Goal: Task Accomplishment & Management: Use online tool/utility

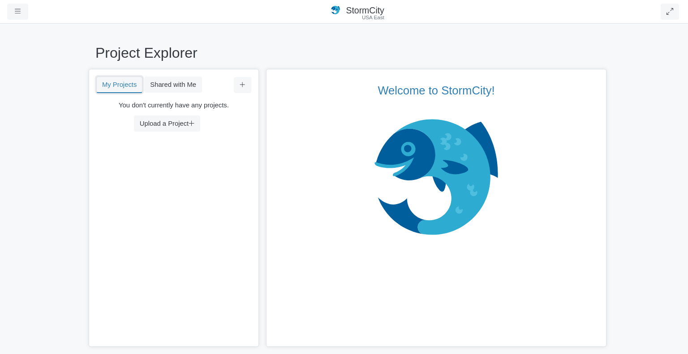
click at [123, 87] on button "My Projects" at bounding box center [119, 85] width 46 height 17
click at [167, 121] on button "Upload a Project" at bounding box center [167, 123] width 66 height 16
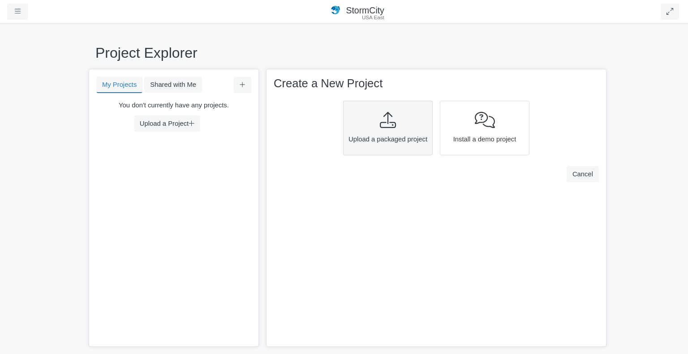
click at [378, 130] on div "Upload a packaged project" at bounding box center [388, 128] width 90 height 55
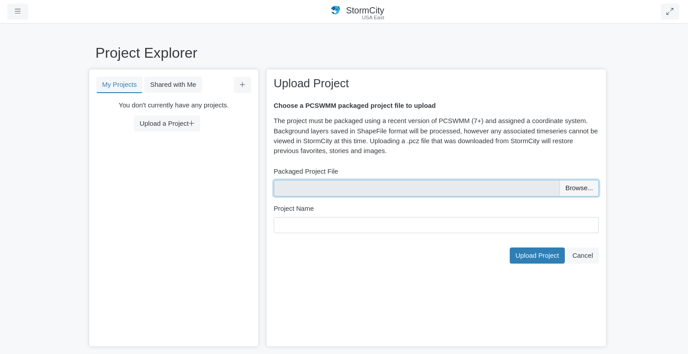
click at [579, 191] on input "file" at bounding box center [435, 188] width 325 height 16
type input "C:\fakepath\[DATE] Jukskei CMP - SWH Assessment (Current - Grass).pcz"
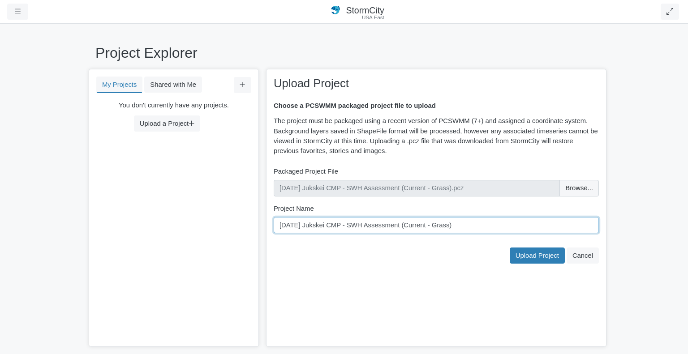
click at [457, 227] on input "[DATE] Jukskei CMP - SWH Assessment (Current - Grass)" at bounding box center [435, 225] width 325 height 16
drag, startPoint x: 424, startPoint y: 229, endPoint x: 248, endPoint y: 227, distance: 175.9
click at [248, 227] on div "My Projects Shared with Me Filter You don't currently have any projects. Upload…" at bounding box center [344, 208] width 510 height 278
type input "Jukskei SWH - S1A"
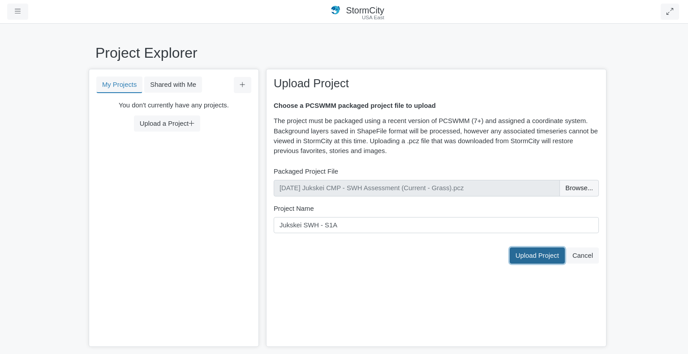
click at [545, 253] on span "Upload Project" at bounding box center [536, 255] width 43 height 7
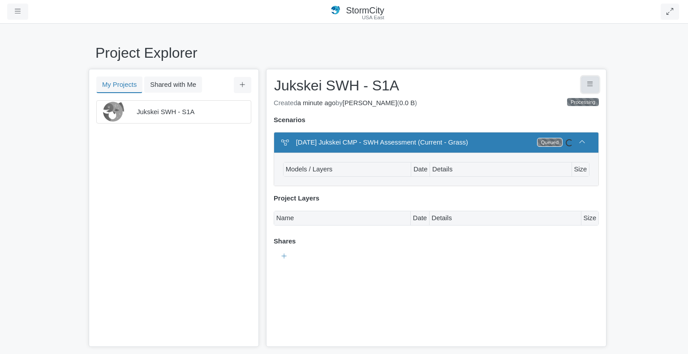
click at [588, 87] on icon "Project Controls" at bounding box center [590, 84] width 6 height 7
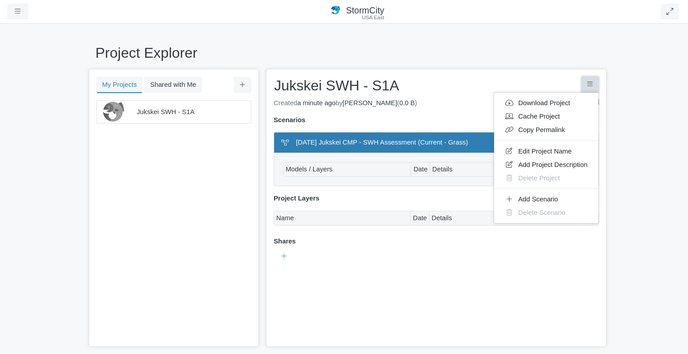
click at [588, 87] on icon "Project Controls" at bounding box center [590, 84] width 6 height 7
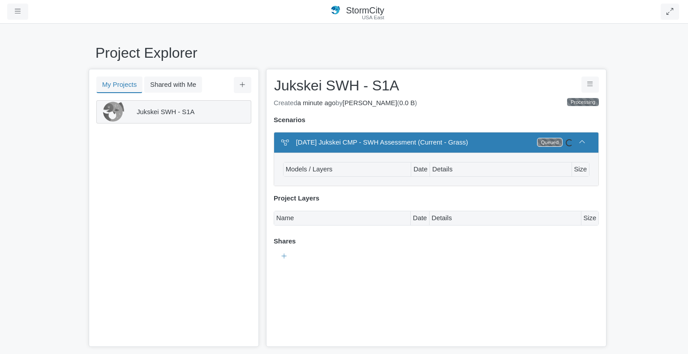
click at [171, 109] on span "Jukskei SWH - S1A" at bounding box center [166, 111] width 58 height 7
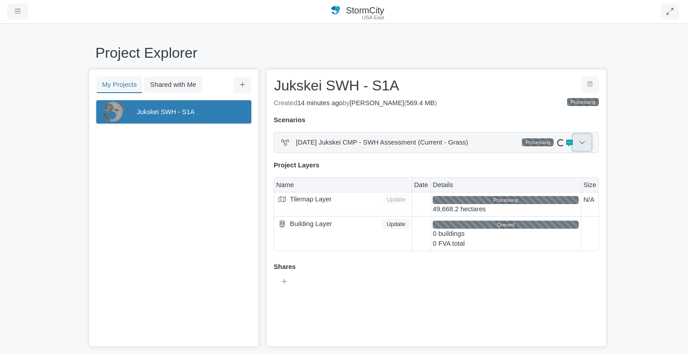
click at [579, 142] on icon at bounding box center [581, 142] width 7 height 7
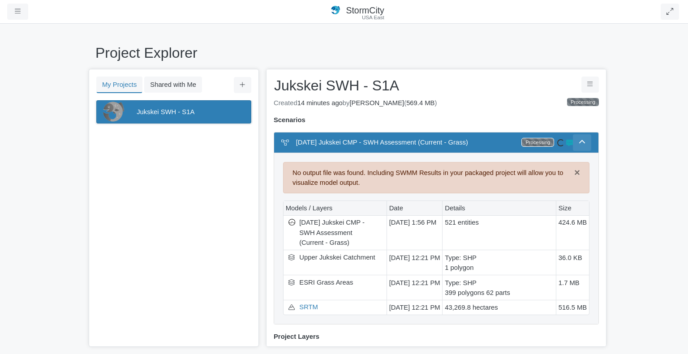
click at [566, 143] on icon at bounding box center [569, 143] width 7 height 7
click at [574, 172] on span "×" at bounding box center [577, 172] width 6 height 11
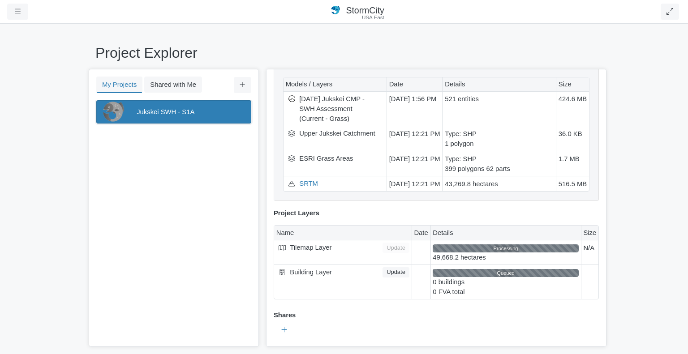
scroll to position [92, 0]
click at [116, 85] on button "My Projects" at bounding box center [119, 85] width 46 height 17
click at [173, 85] on button "Shared with Me" at bounding box center [173, 85] width 58 height 16
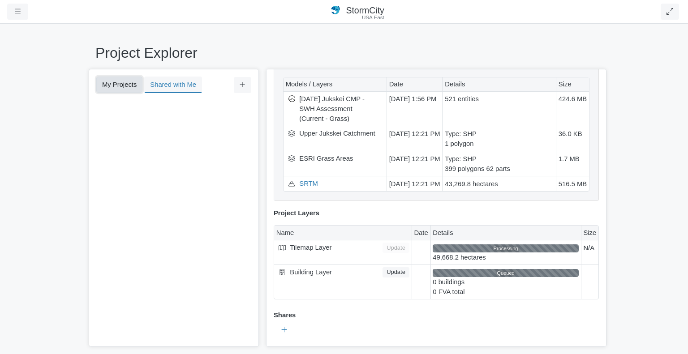
click at [123, 83] on button "My Projects" at bounding box center [119, 85] width 46 height 16
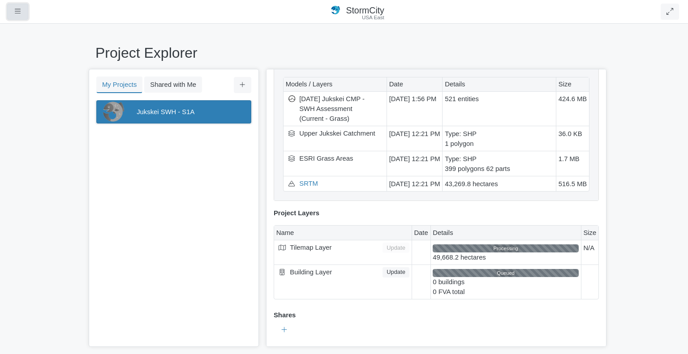
click at [13, 13] on button "button" at bounding box center [17, 12] width 21 height 16
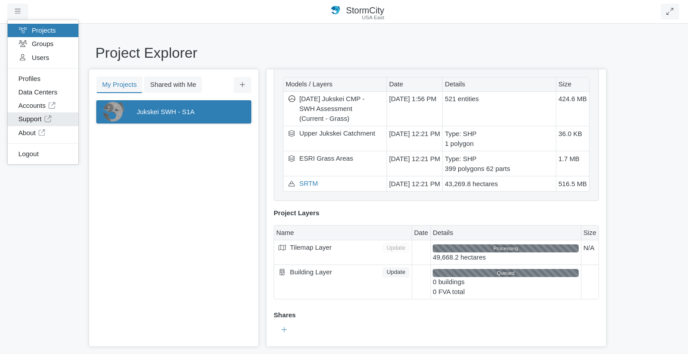
scroll to position [0, 0]
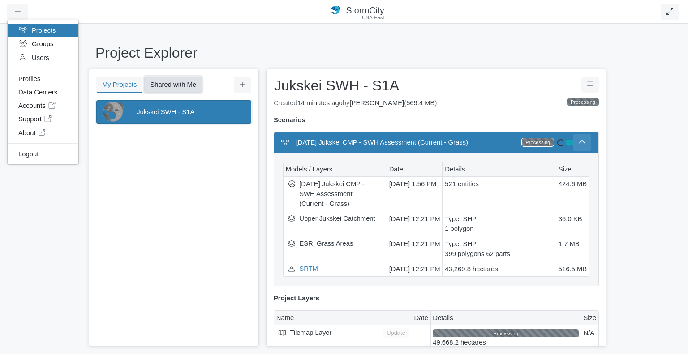
click at [166, 85] on button "Shared with Me" at bounding box center [173, 85] width 58 height 16
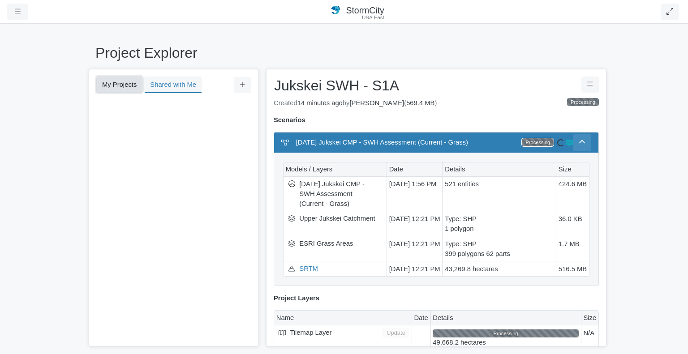
click at [118, 84] on button "My Projects" at bounding box center [119, 85] width 46 height 16
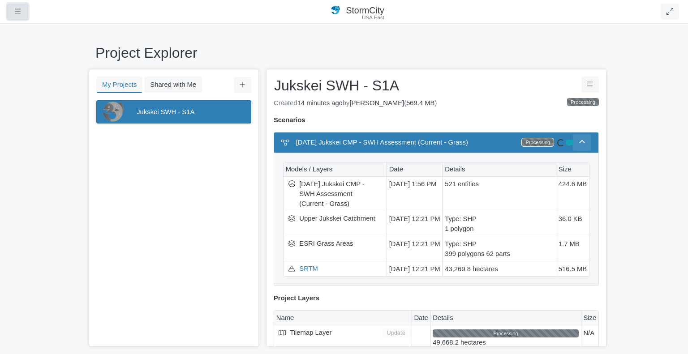
click at [18, 14] on icon "button" at bounding box center [18, 11] width 6 height 7
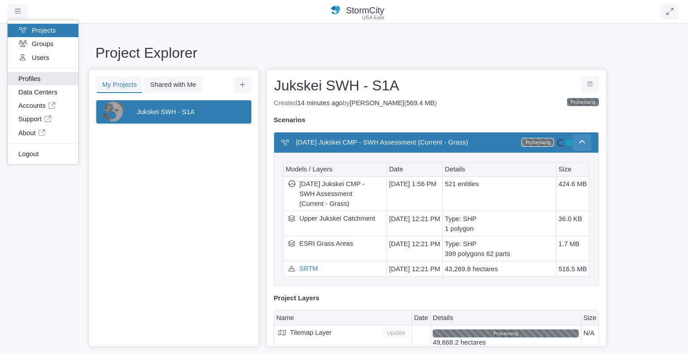
click at [39, 74] on link "Profiles" at bounding box center [43, 78] width 71 height 13
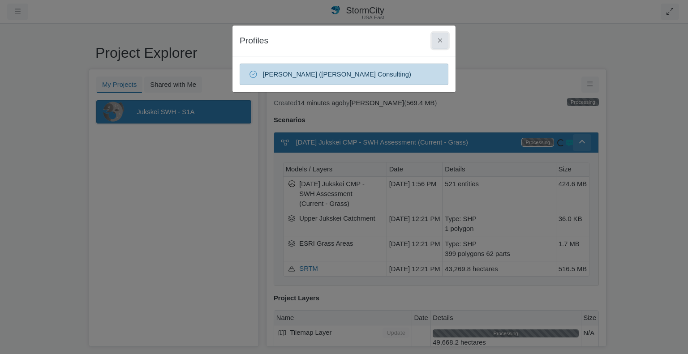
click at [437, 41] on button at bounding box center [439, 41] width 17 height 16
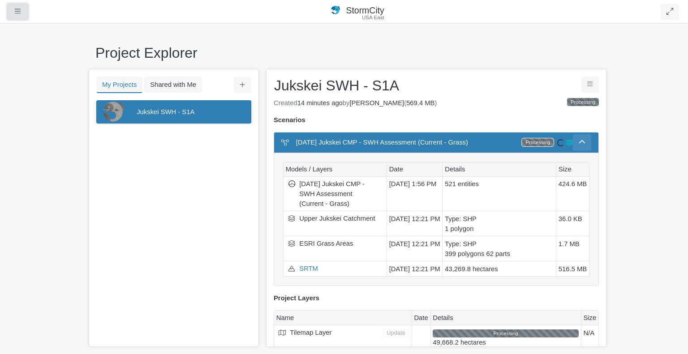
click at [15, 15] on icon "button" at bounding box center [18, 11] width 6 height 7
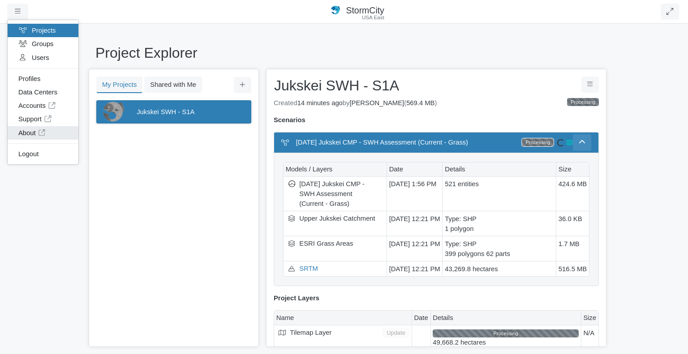
click at [30, 130] on link "About" at bounding box center [43, 132] width 71 height 13
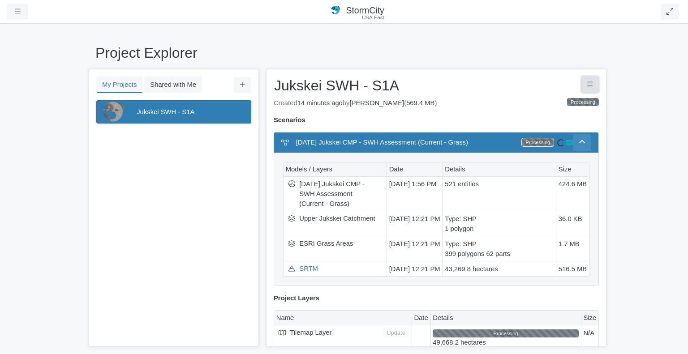
click at [582, 85] on button "Project Controls" at bounding box center [589, 85] width 17 height 16
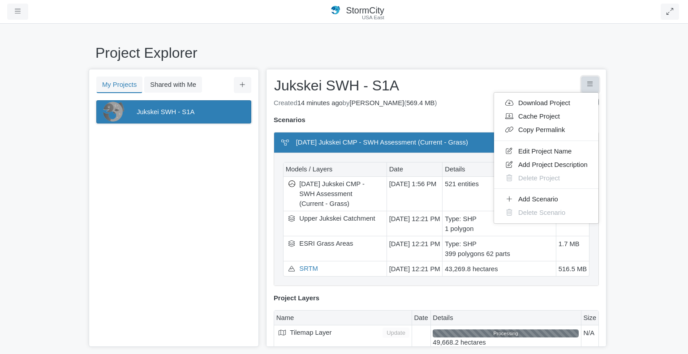
click at [587, 84] on icon "Project Controls" at bounding box center [590, 83] width 6 height 4
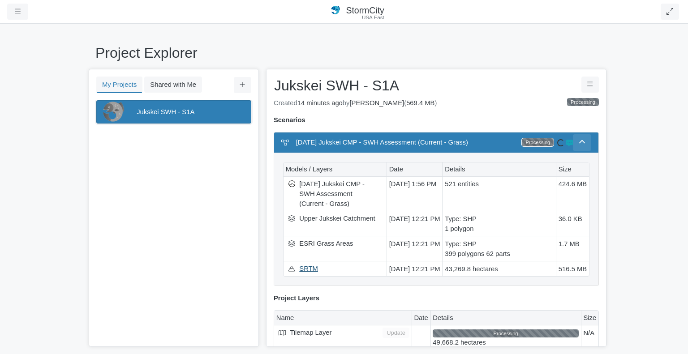
click at [303, 274] on link "SRTM" at bounding box center [338, 269] width 78 height 10
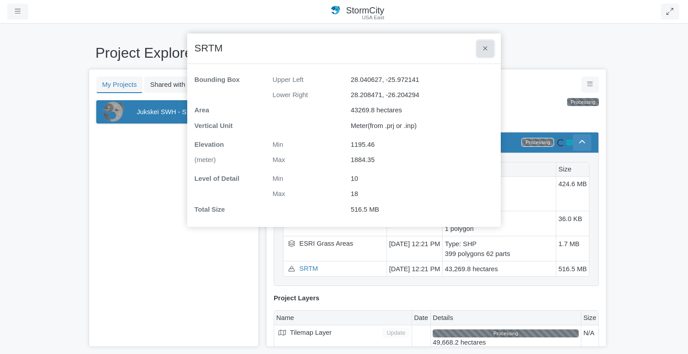
click at [481, 47] on button at bounding box center [485, 49] width 17 height 16
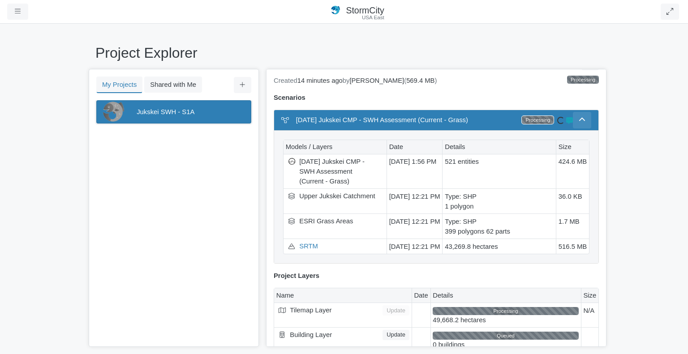
scroll to position [47, 0]
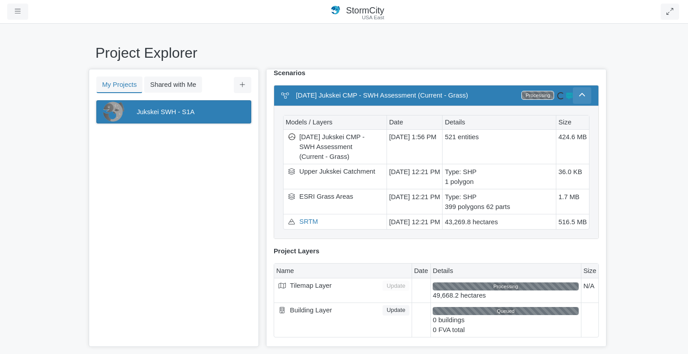
click at [578, 93] on icon at bounding box center [581, 95] width 7 height 7
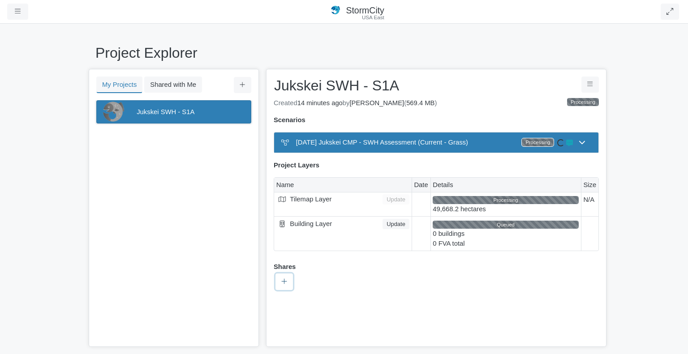
click at [285, 281] on icon at bounding box center [283, 281] width 5 height 5
click at [414, 273] on div "Start New No groups created yet" at bounding box center [435, 282] width 325 height 20
